Goal: Navigation & Orientation: Find specific page/section

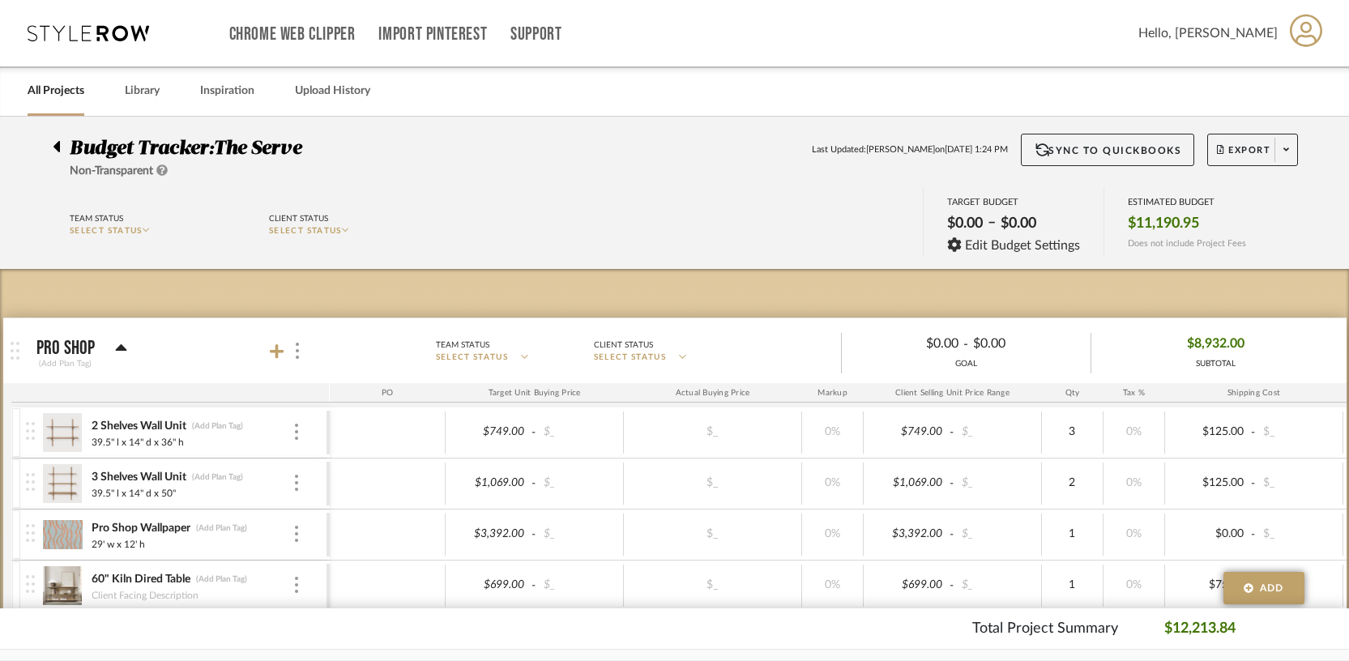
click at [63, 86] on link "All Projects" at bounding box center [56, 91] width 57 height 22
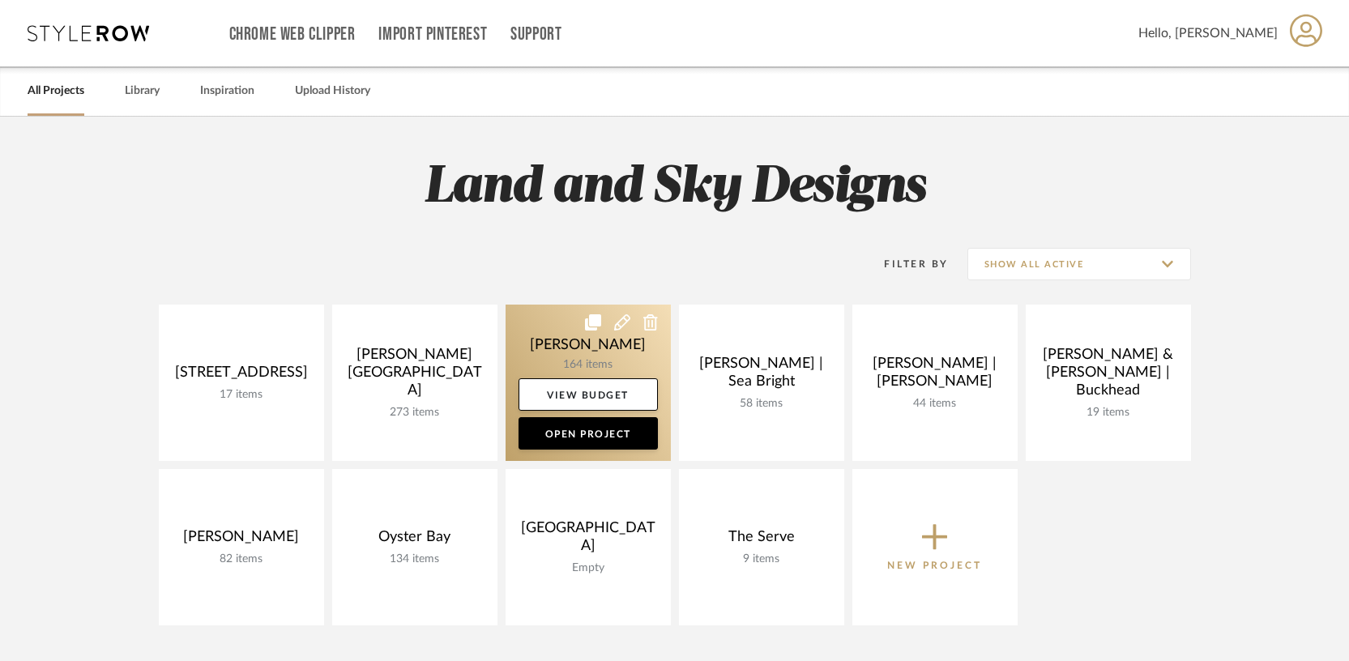
click at [613, 369] on link at bounding box center [587, 383] width 165 height 156
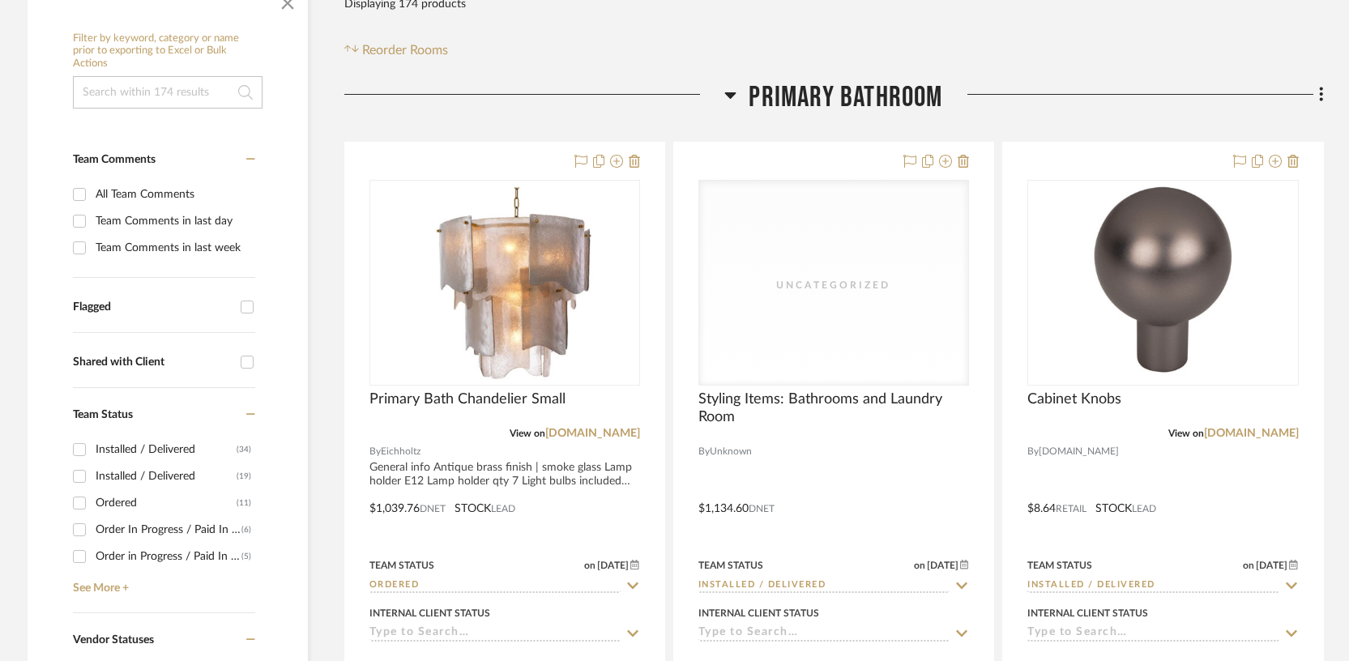
scroll to position [347, 0]
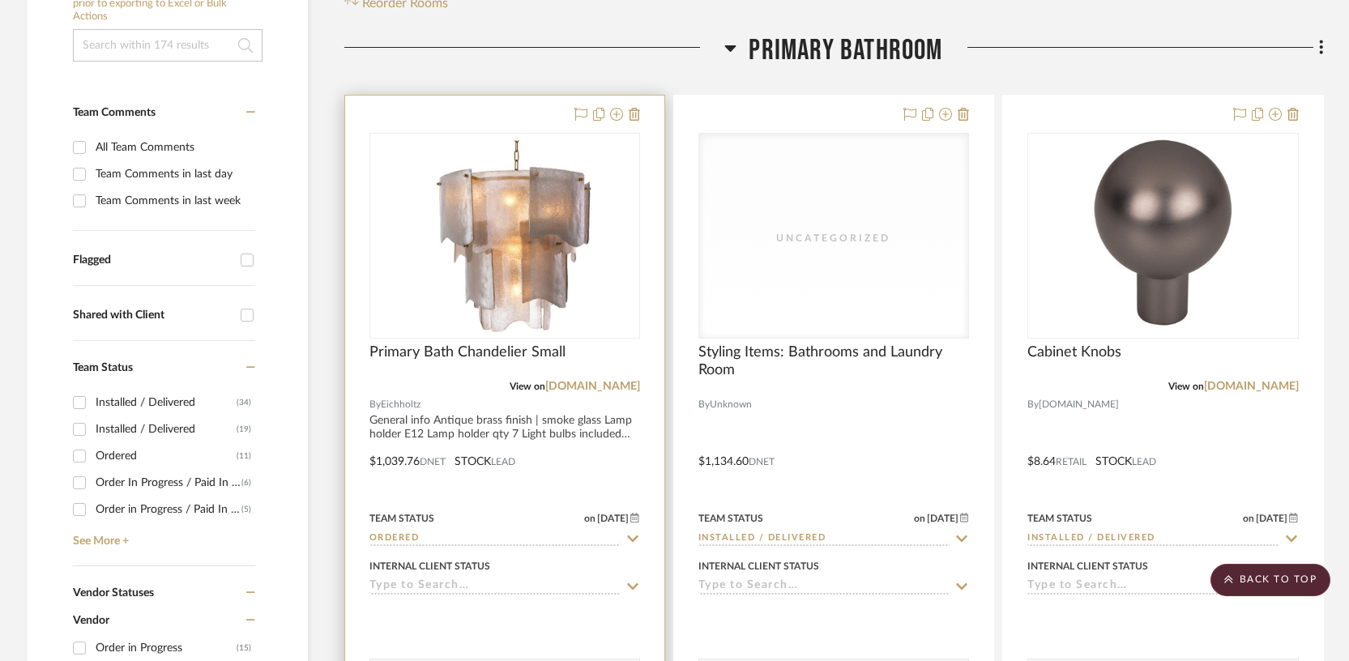
click at [420, 128] on div at bounding box center [504, 450] width 319 height 709
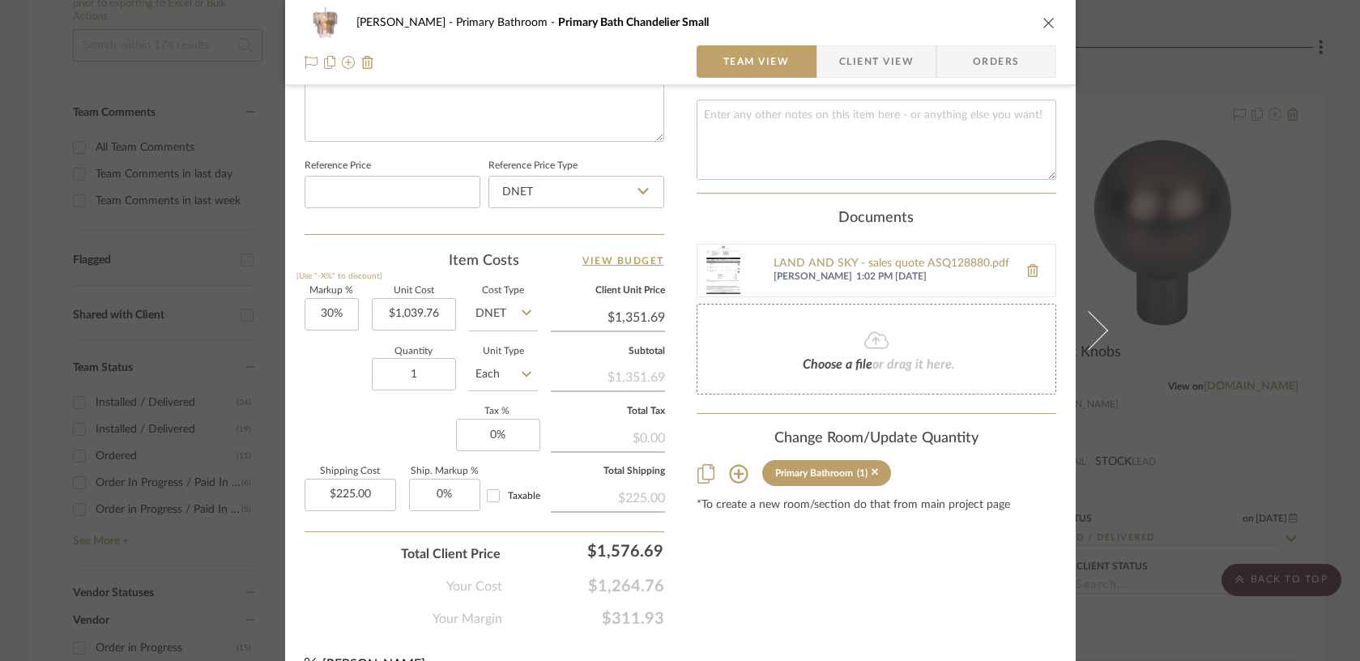
scroll to position [844, 0]
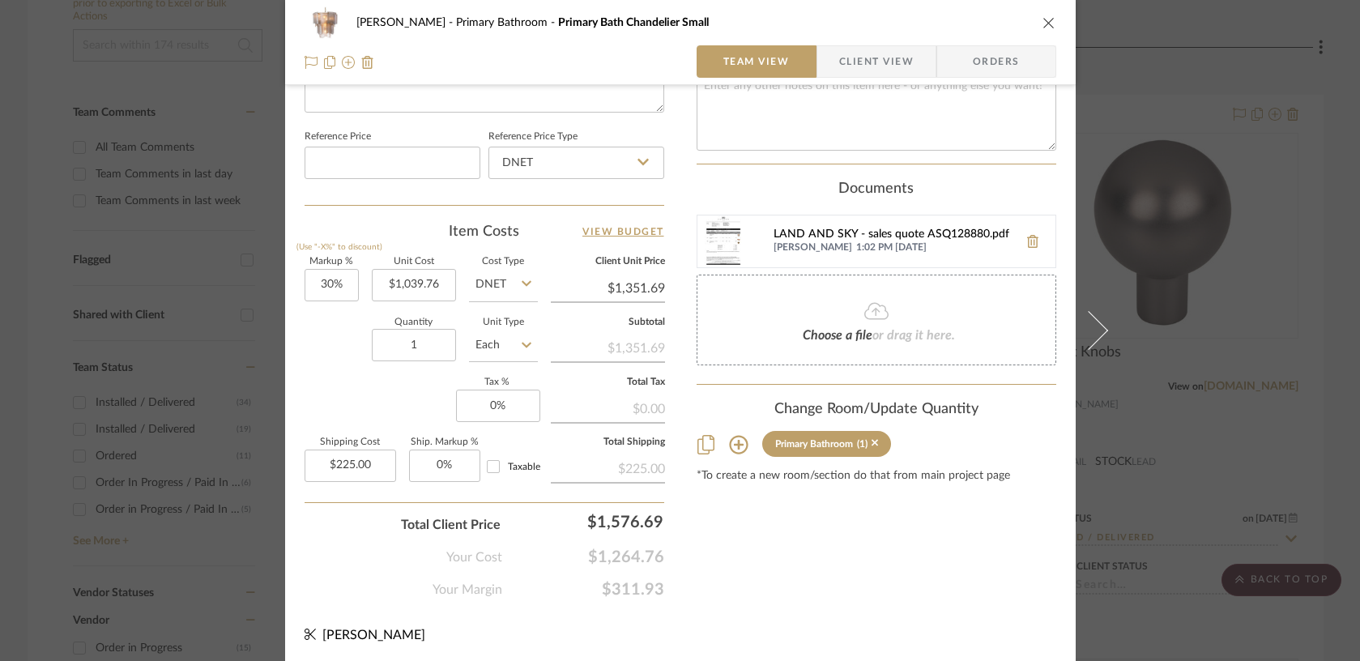
click at [789, 234] on div "LAND AND SKY - sales quote ASQ128880.pdf" at bounding box center [891, 234] width 237 height 13
click at [207, 46] on div "[PERSON_NAME] Primary Bathroom Primary Bath Chandelier Small Team View Client V…" at bounding box center [680, 330] width 1360 height 661
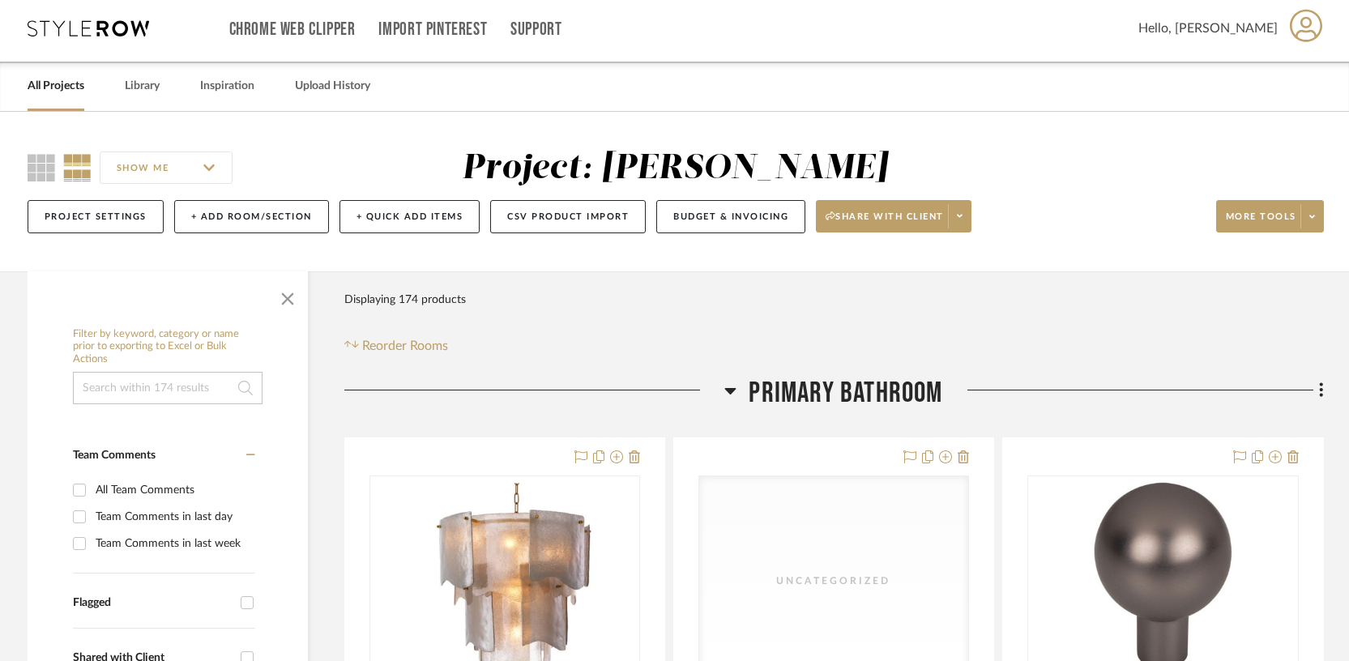
scroll to position [0, 0]
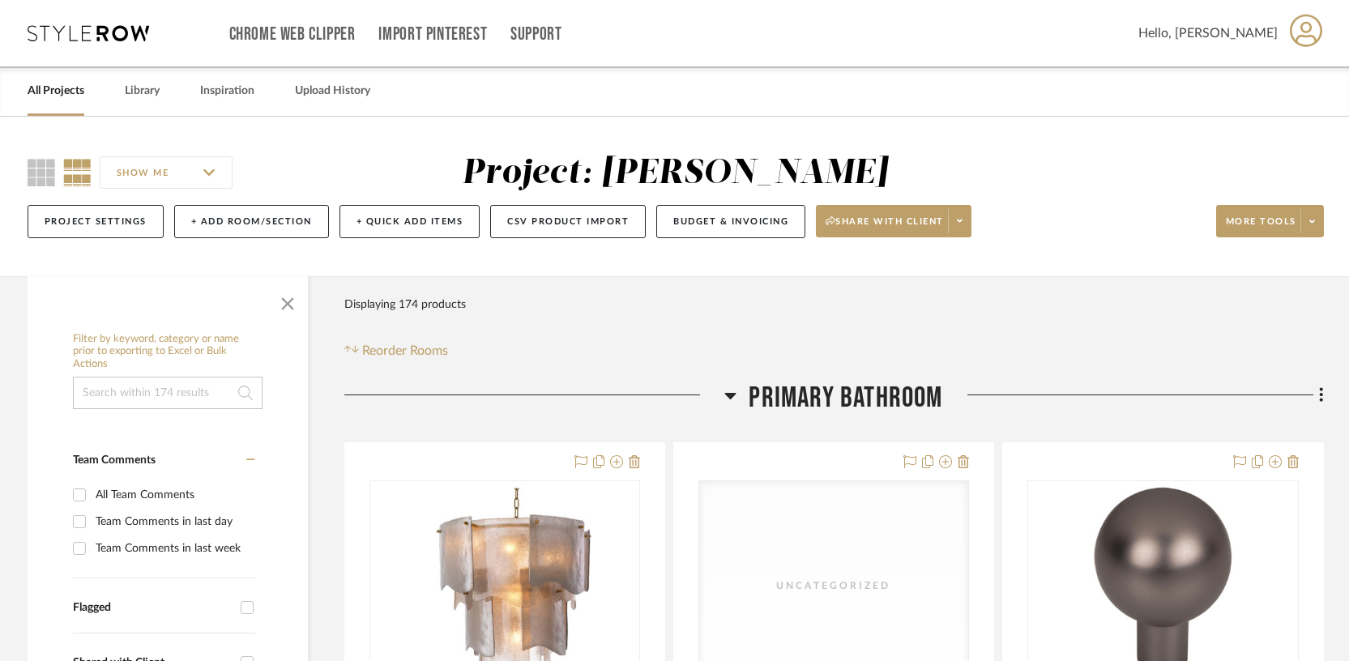
click at [58, 98] on link "All Projects" at bounding box center [56, 91] width 57 height 22
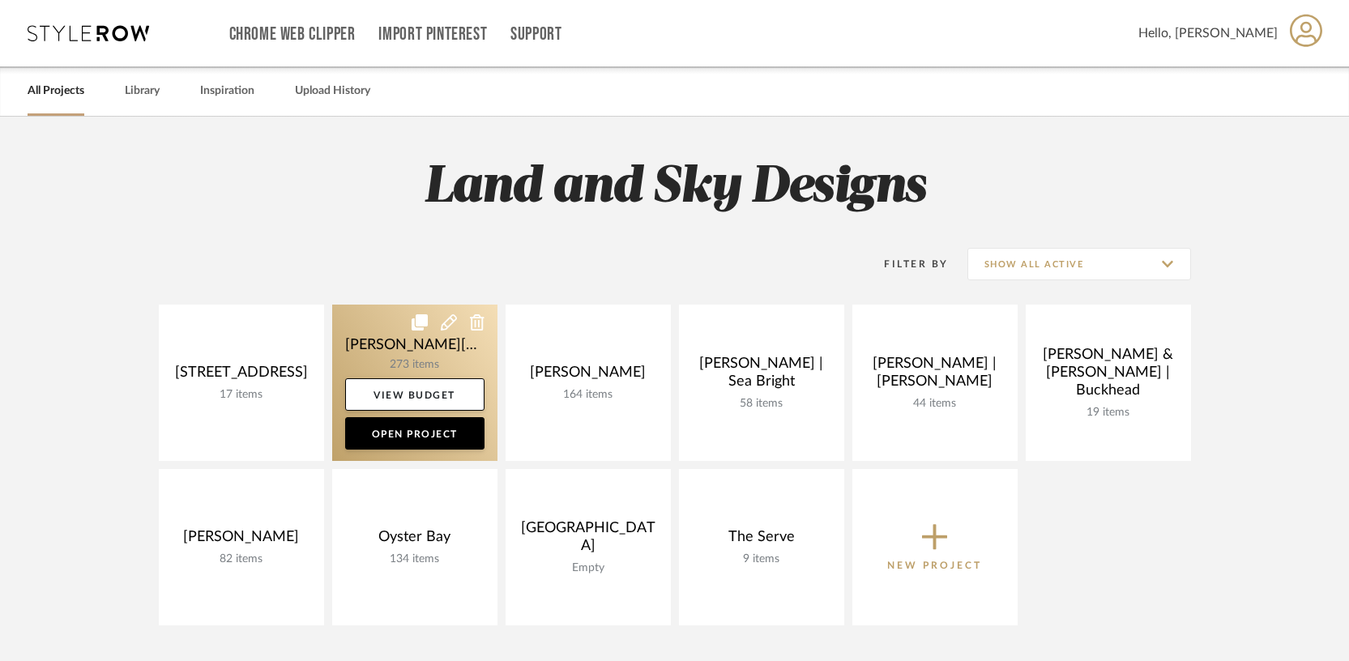
click at [408, 360] on link at bounding box center [414, 383] width 165 height 156
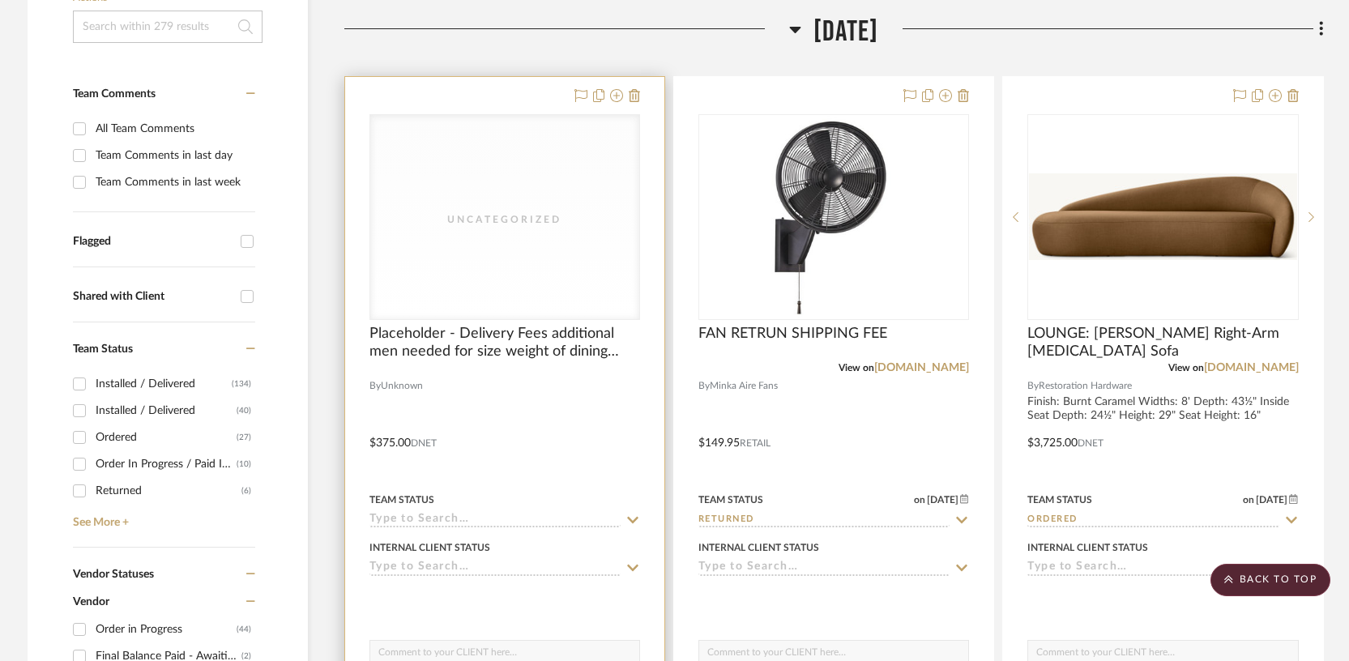
scroll to position [409, 0]
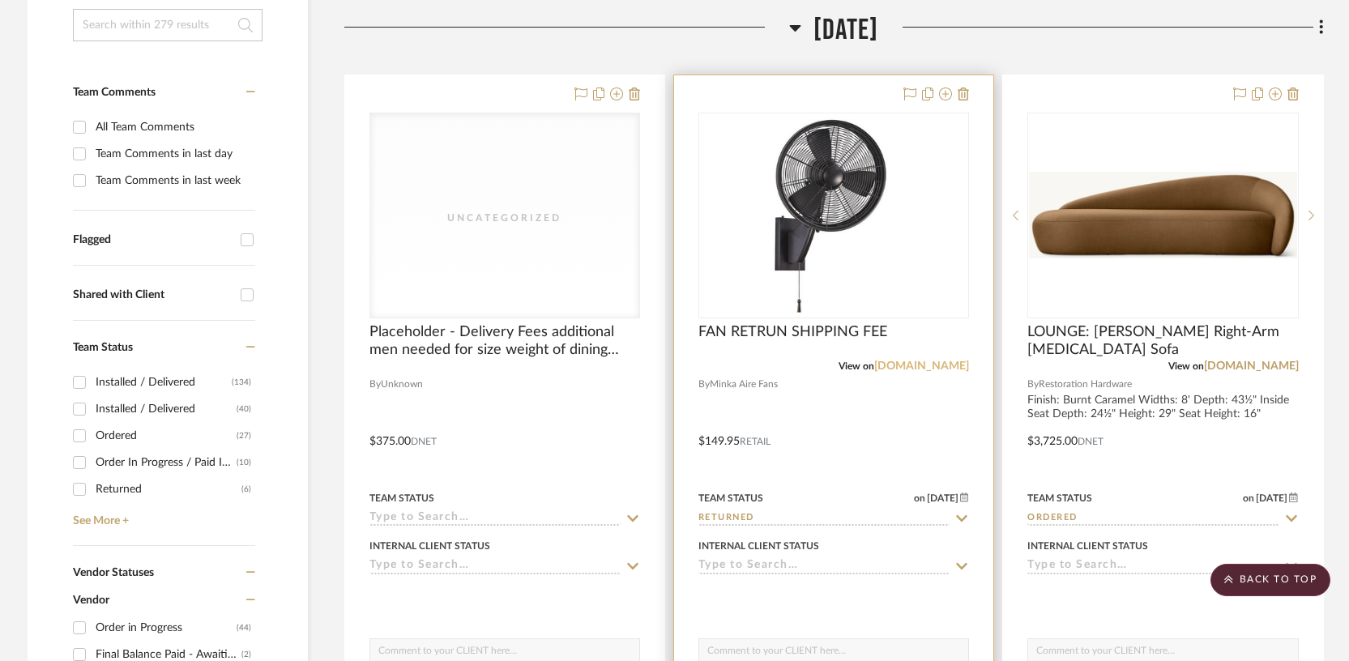
click at [932, 360] on link "[DOMAIN_NAME]" at bounding box center [921, 365] width 95 height 11
click at [769, 332] on div at bounding box center [833, 429] width 319 height 709
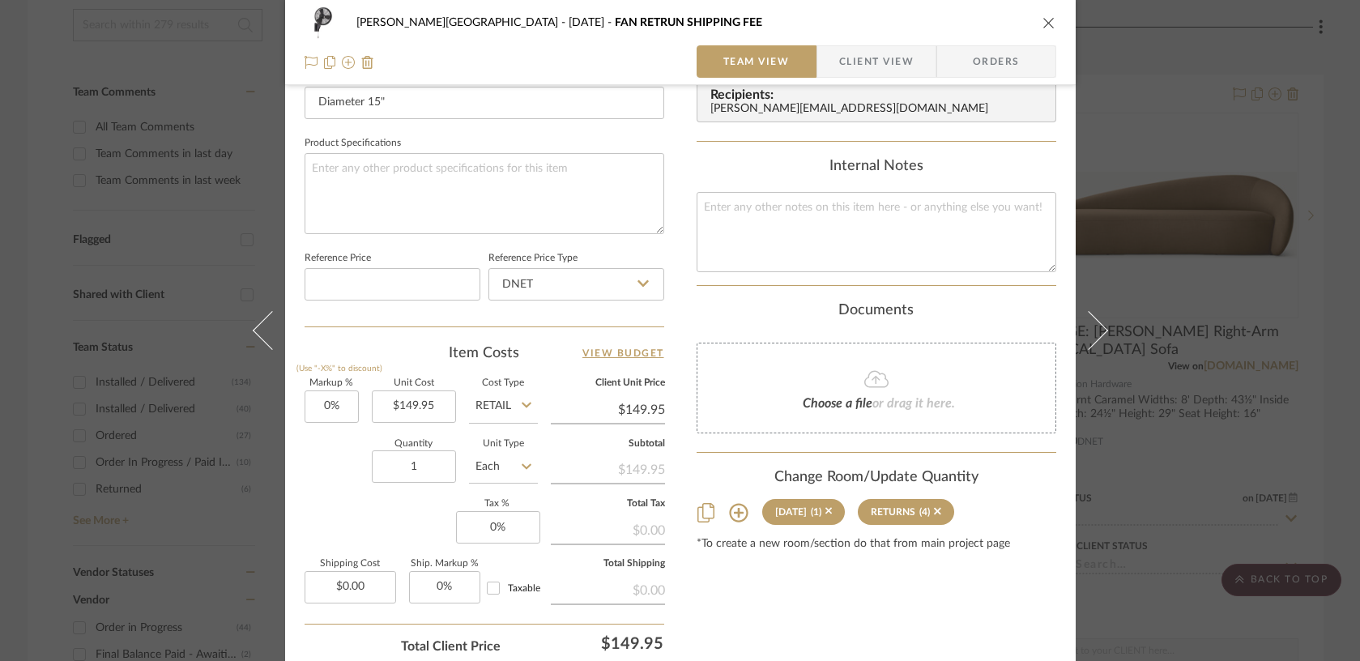
scroll to position [725, 0]
click at [1047, 24] on icon "close" at bounding box center [1048, 22] width 13 height 13
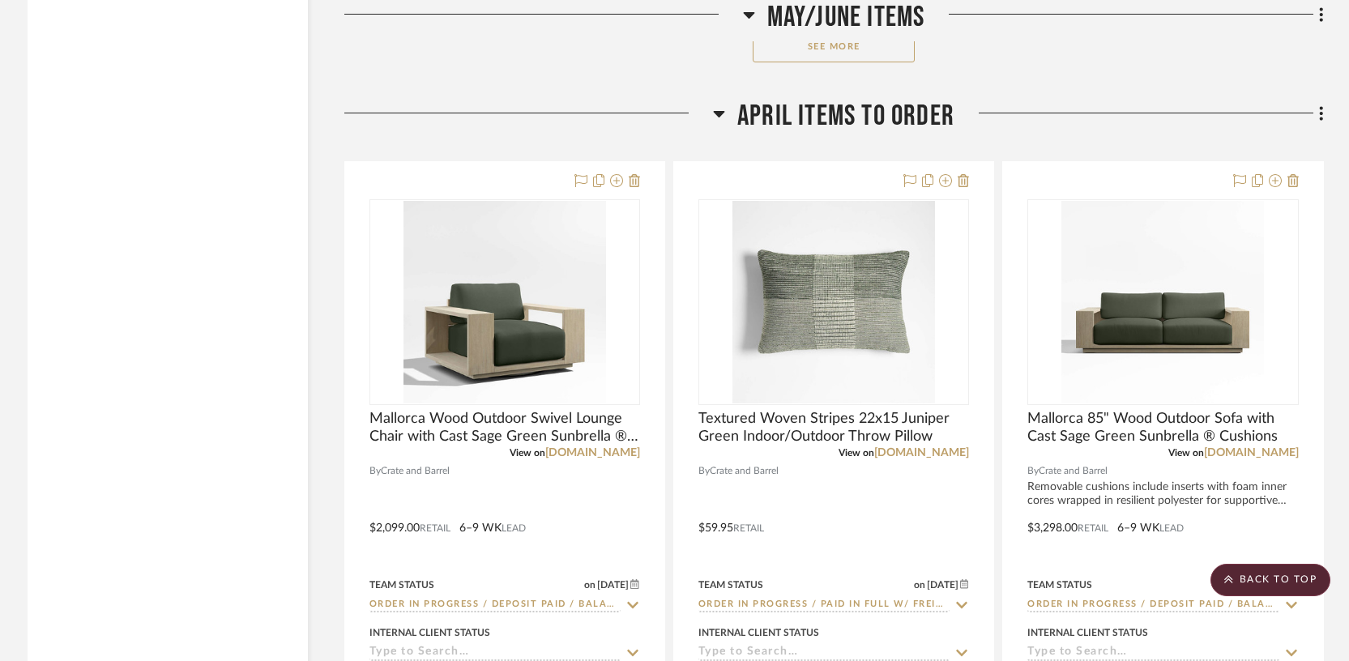
scroll to position [20220, 0]
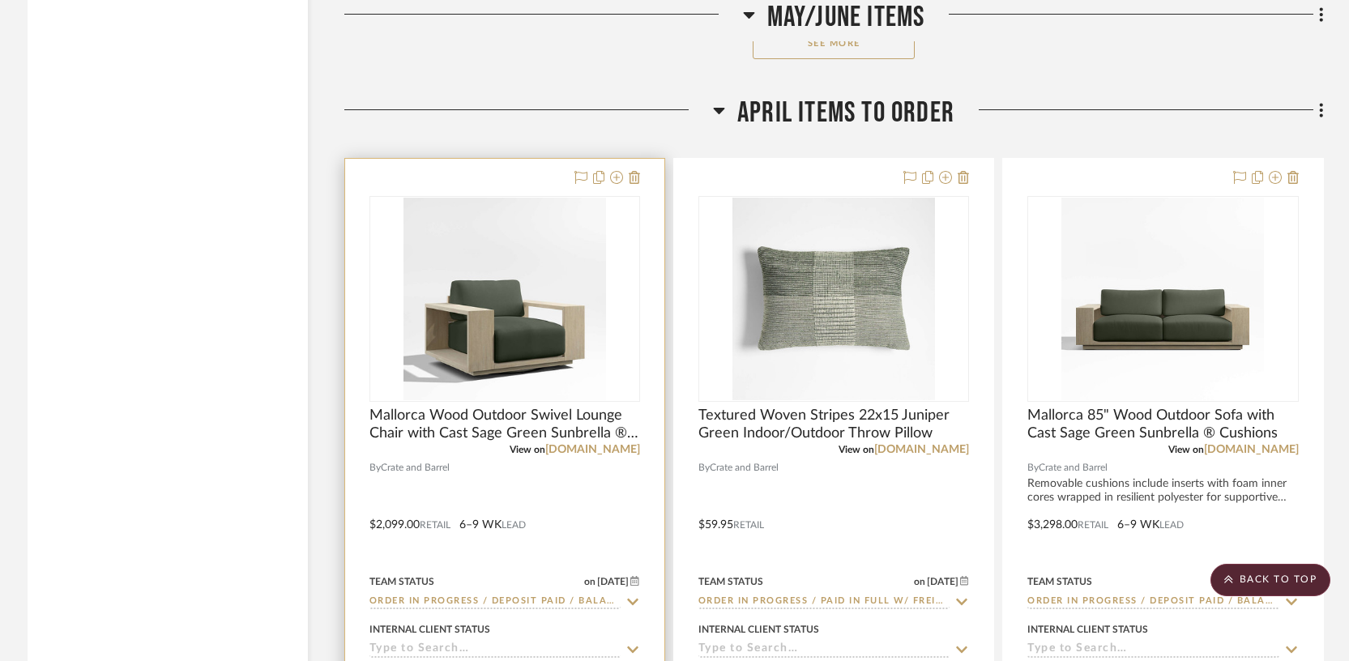
click at [630, 576] on icon at bounding box center [634, 581] width 9 height 10
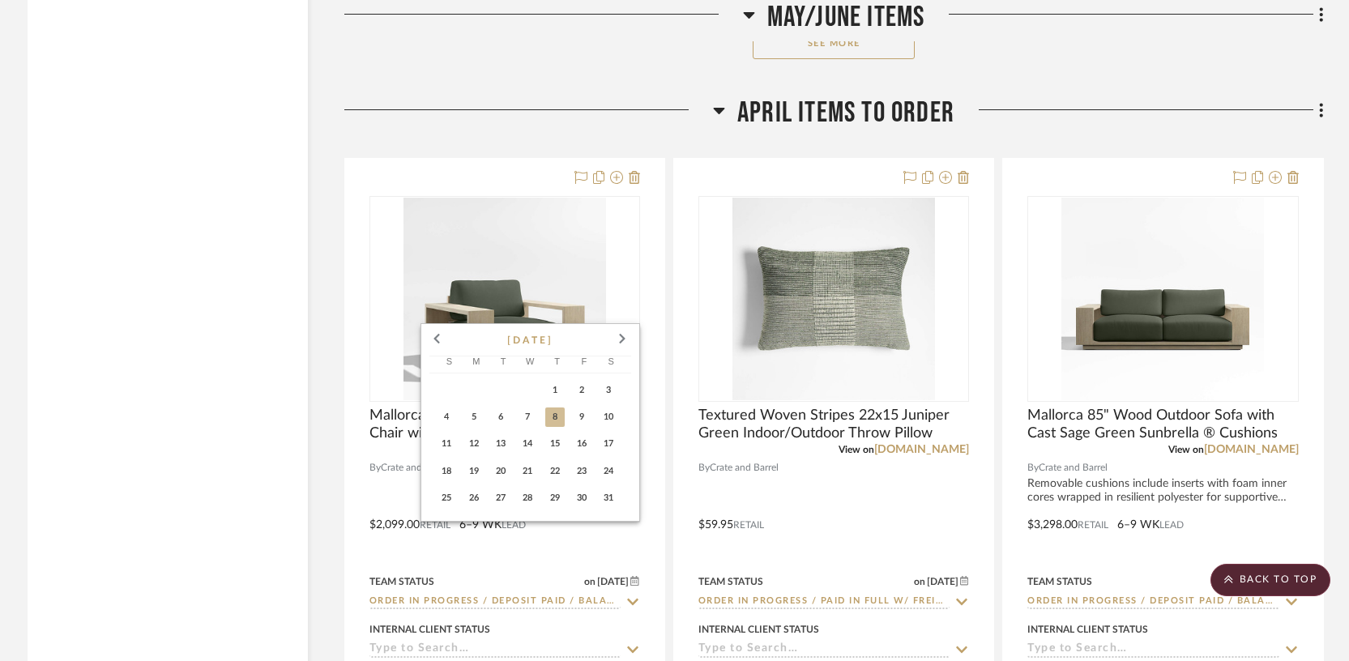
click at [395, 491] on div at bounding box center [674, 330] width 1349 height 661
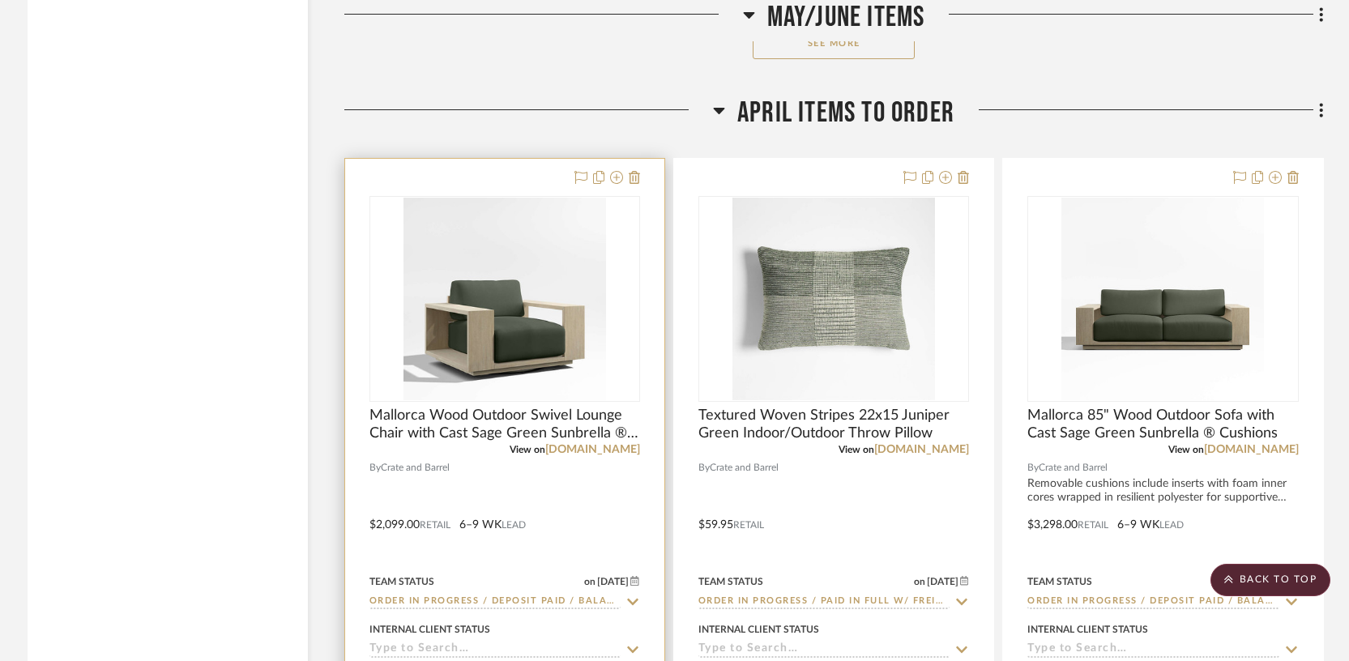
click at [633, 599] on icon at bounding box center [632, 602] width 11 height 6
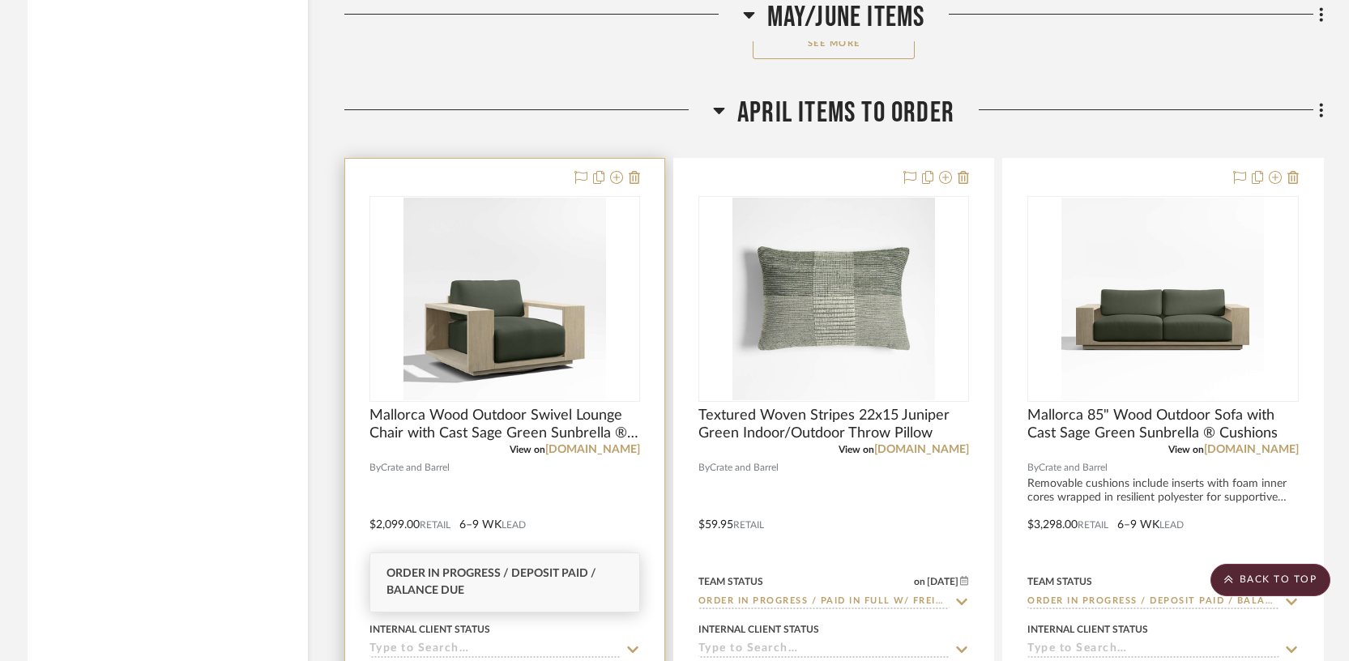
click at [573, 440] on div at bounding box center [504, 513] width 319 height 709
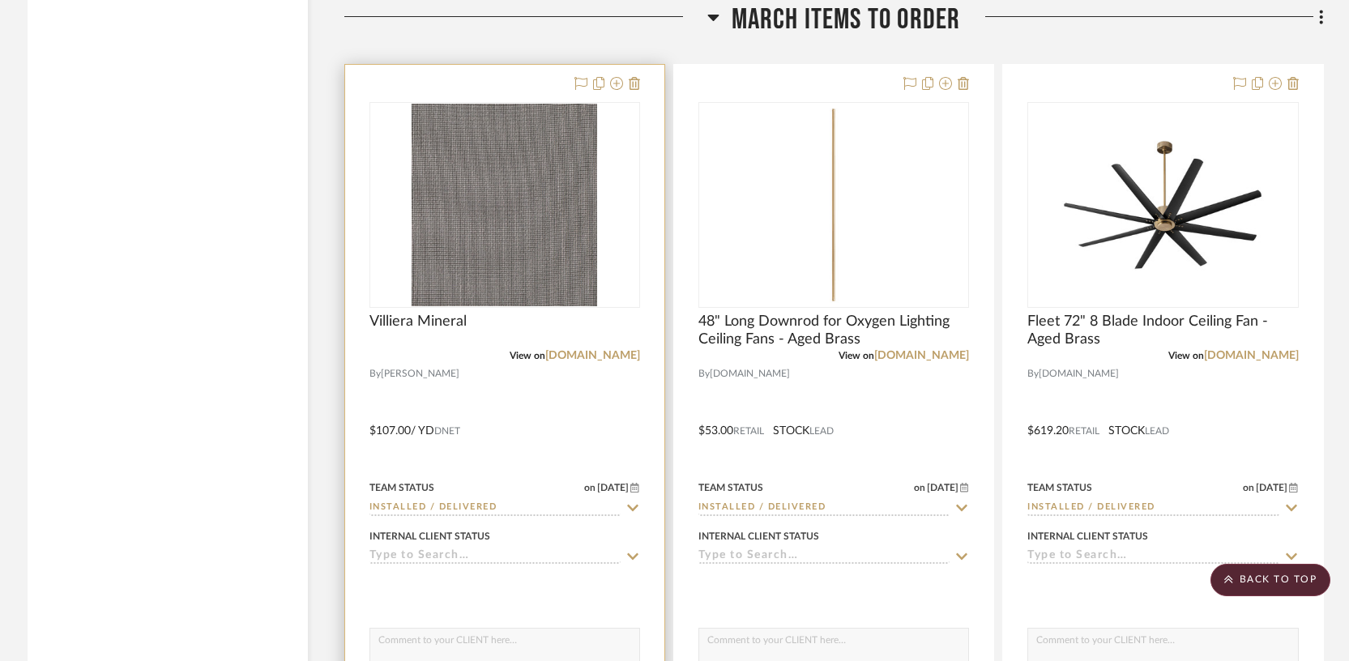
scroll to position [27203, 0]
